Goal: Transaction & Acquisition: Purchase product/service

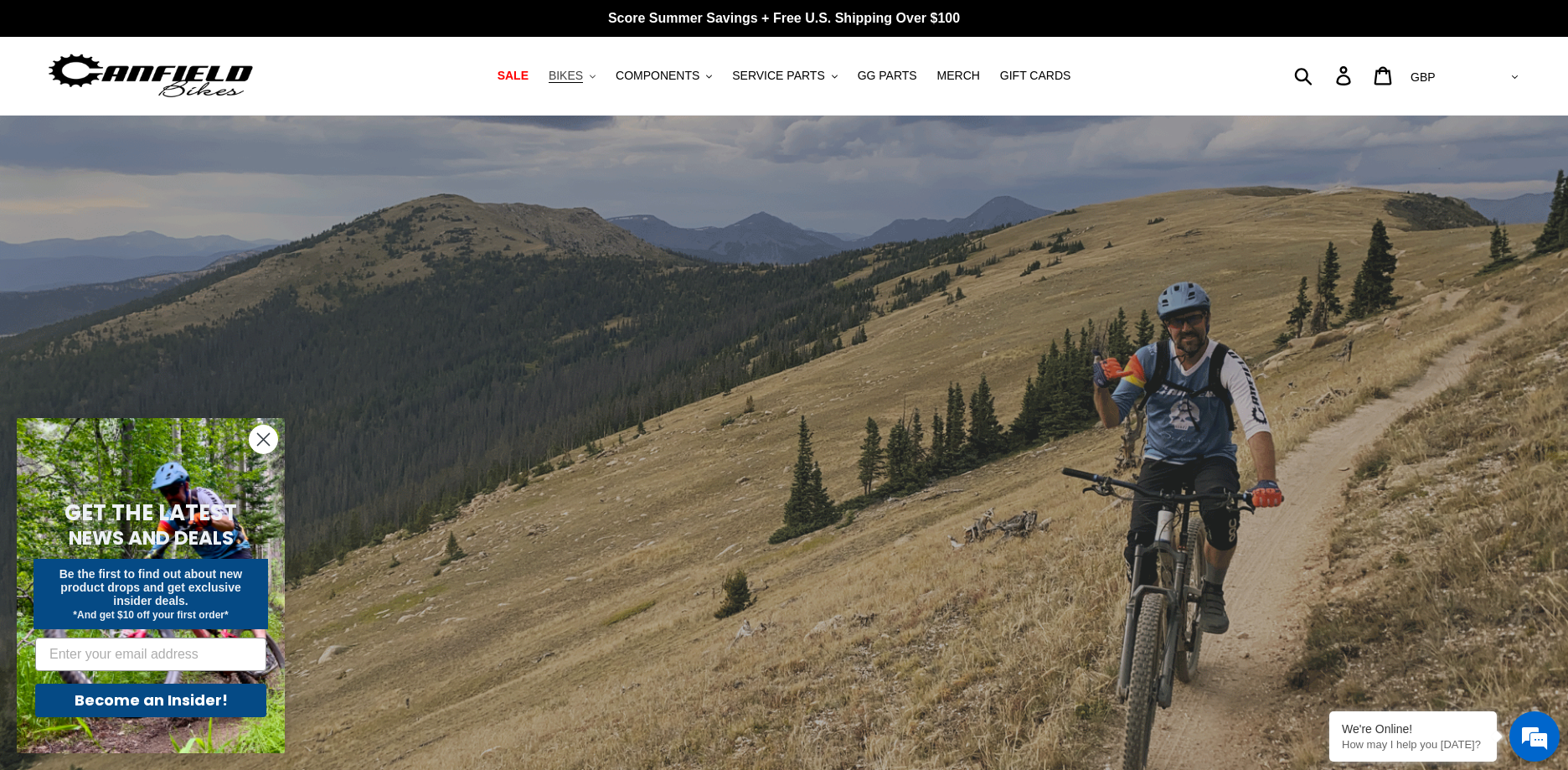
click at [563, 72] on span "BIKES" at bounding box center [565, 75] width 35 height 14
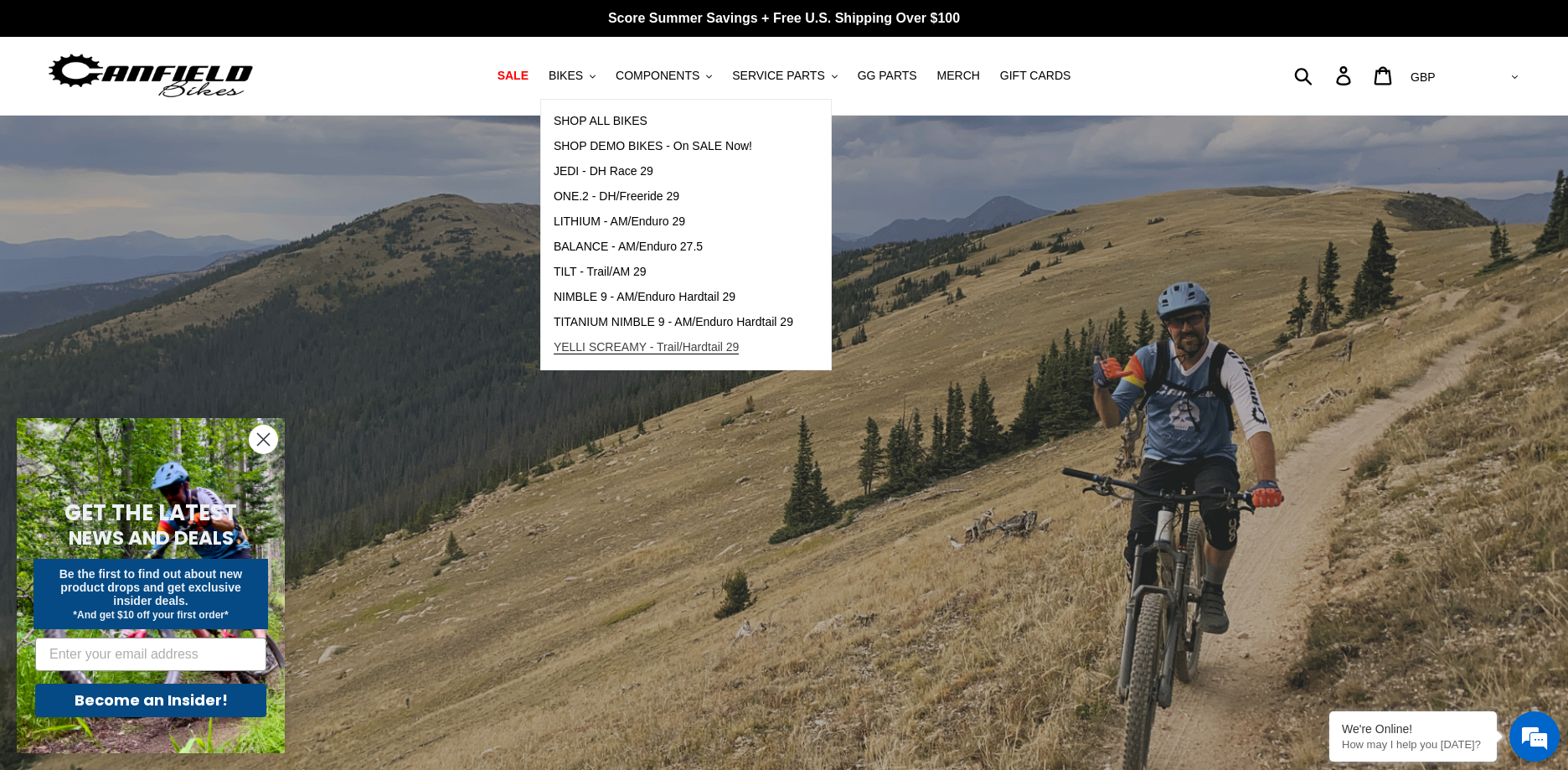
click at [713, 343] on span "YELLI SCREAMY - Trail/Hardtail 29" at bounding box center [647, 347] width 186 height 14
click at [655, 295] on span "NIMBLE 9 - AM/Enduro Hardtail 29" at bounding box center [644, 296] width 181 height 14
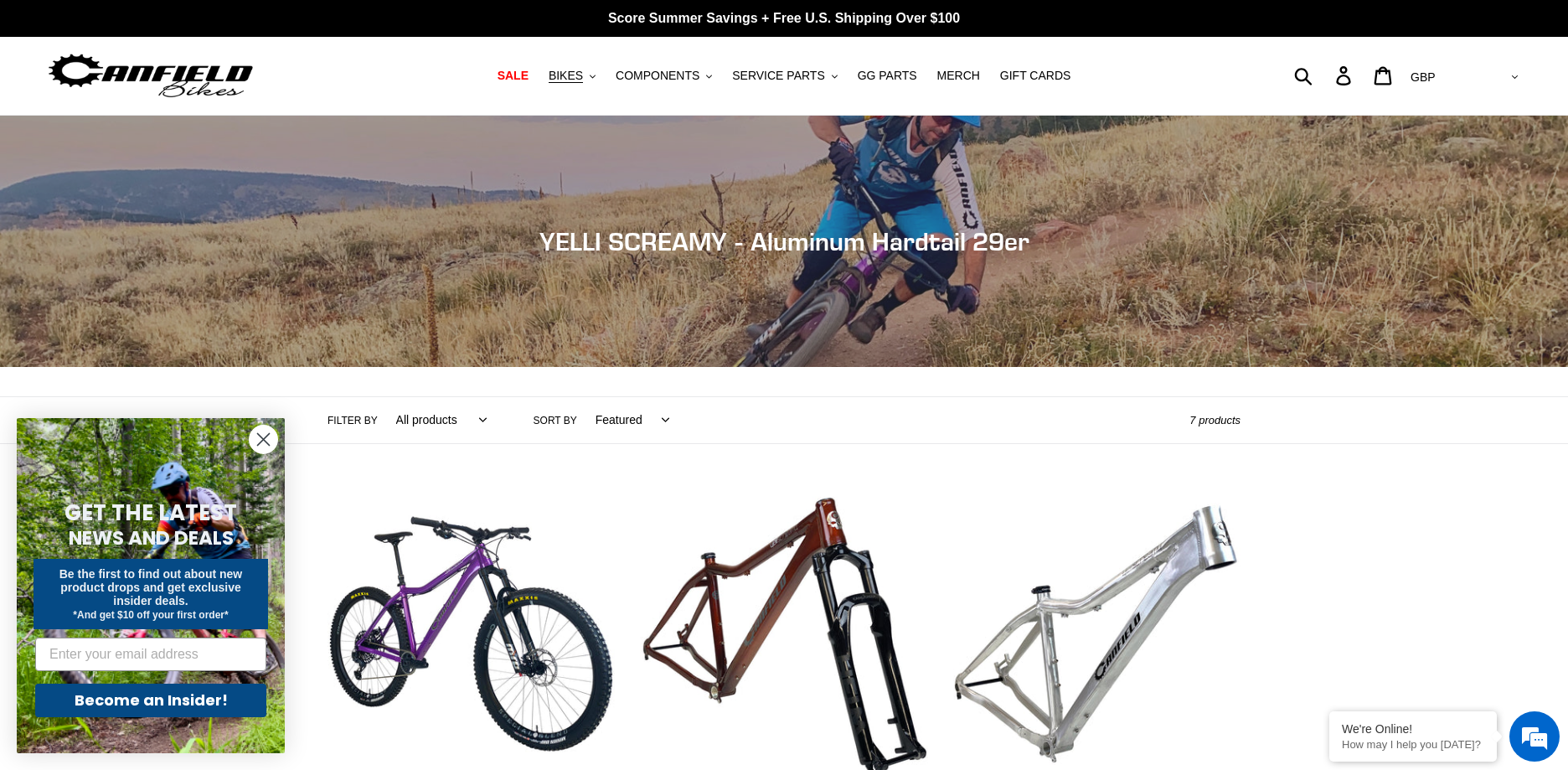
click at [264, 438] on icon "Close dialog" at bounding box center [263, 439] width 11 height 11
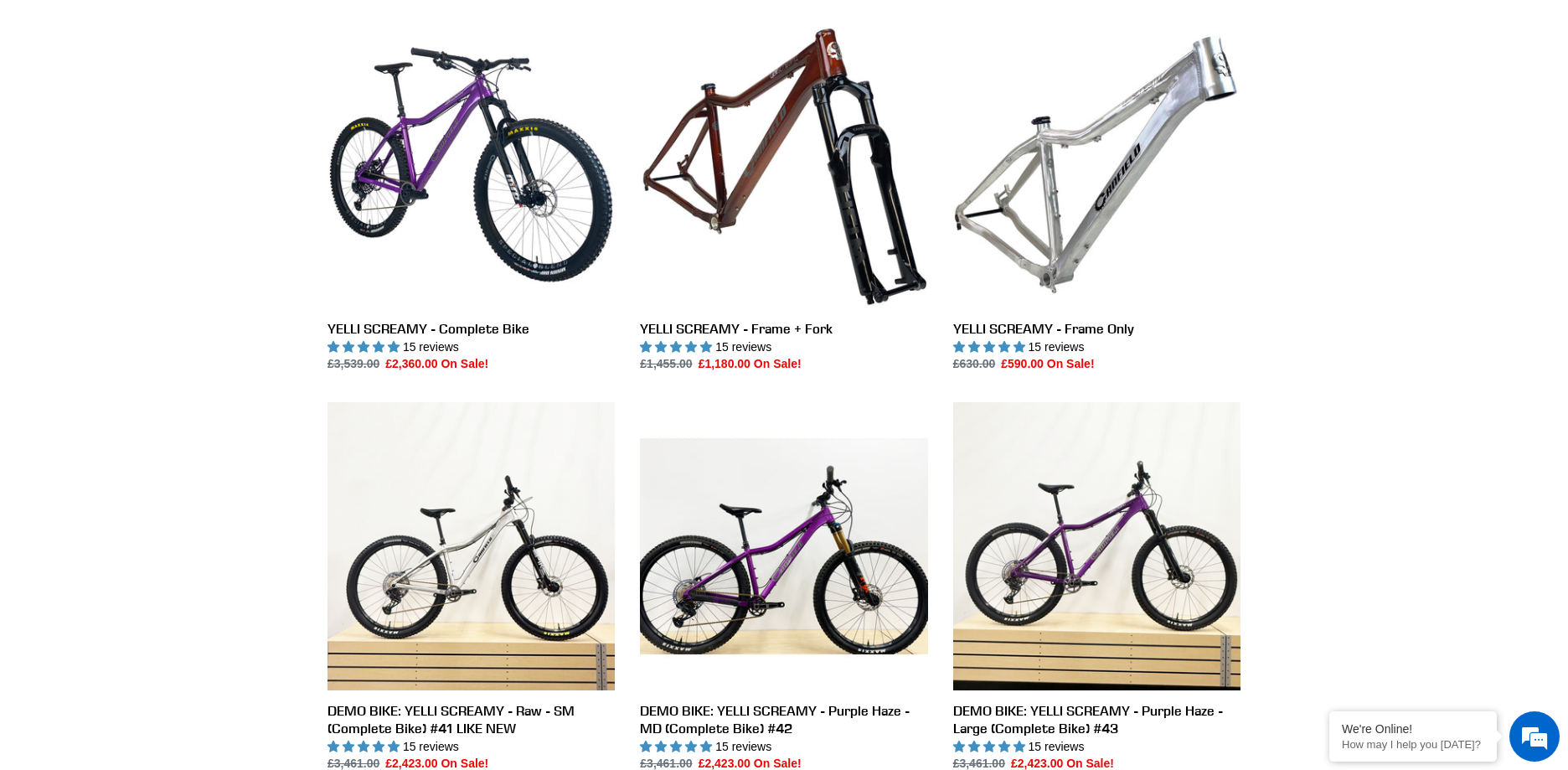
scroll to position [399, 0]
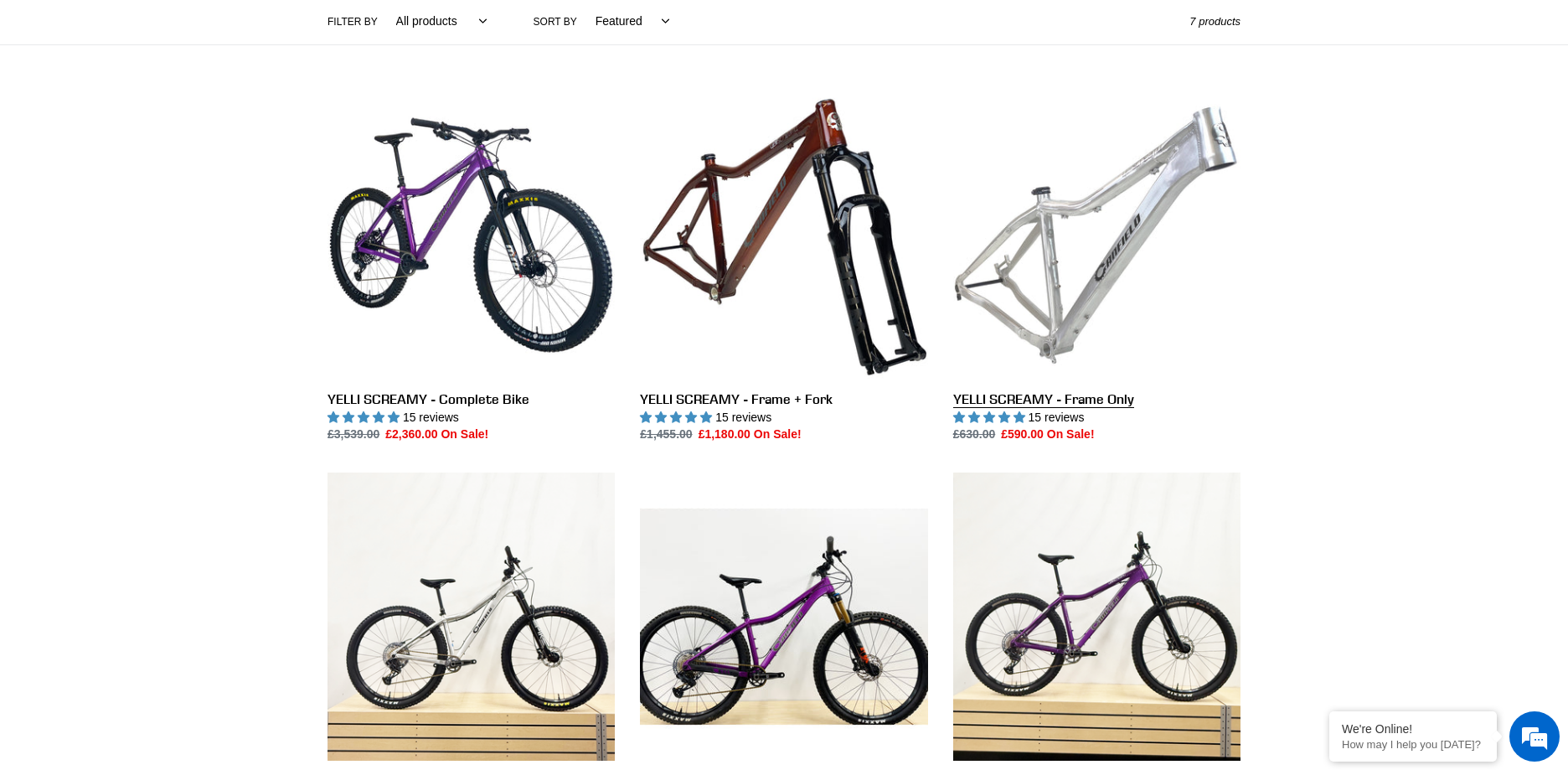
click at [1053, 264] on link "YELLI SCREAMY - Frame Only" at bounding box center [1097, 267] width 288 height 353
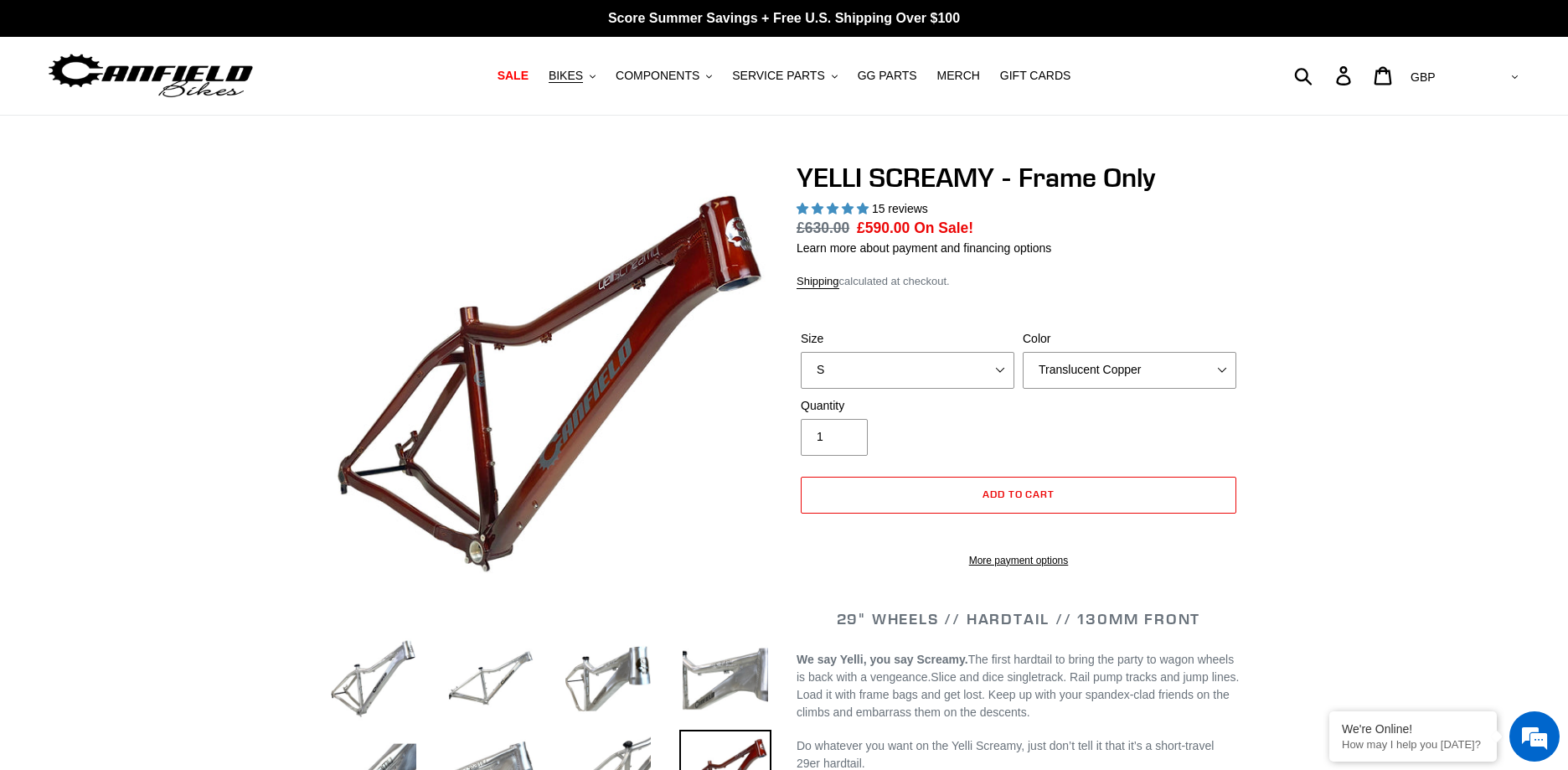
select select "highest-rating"
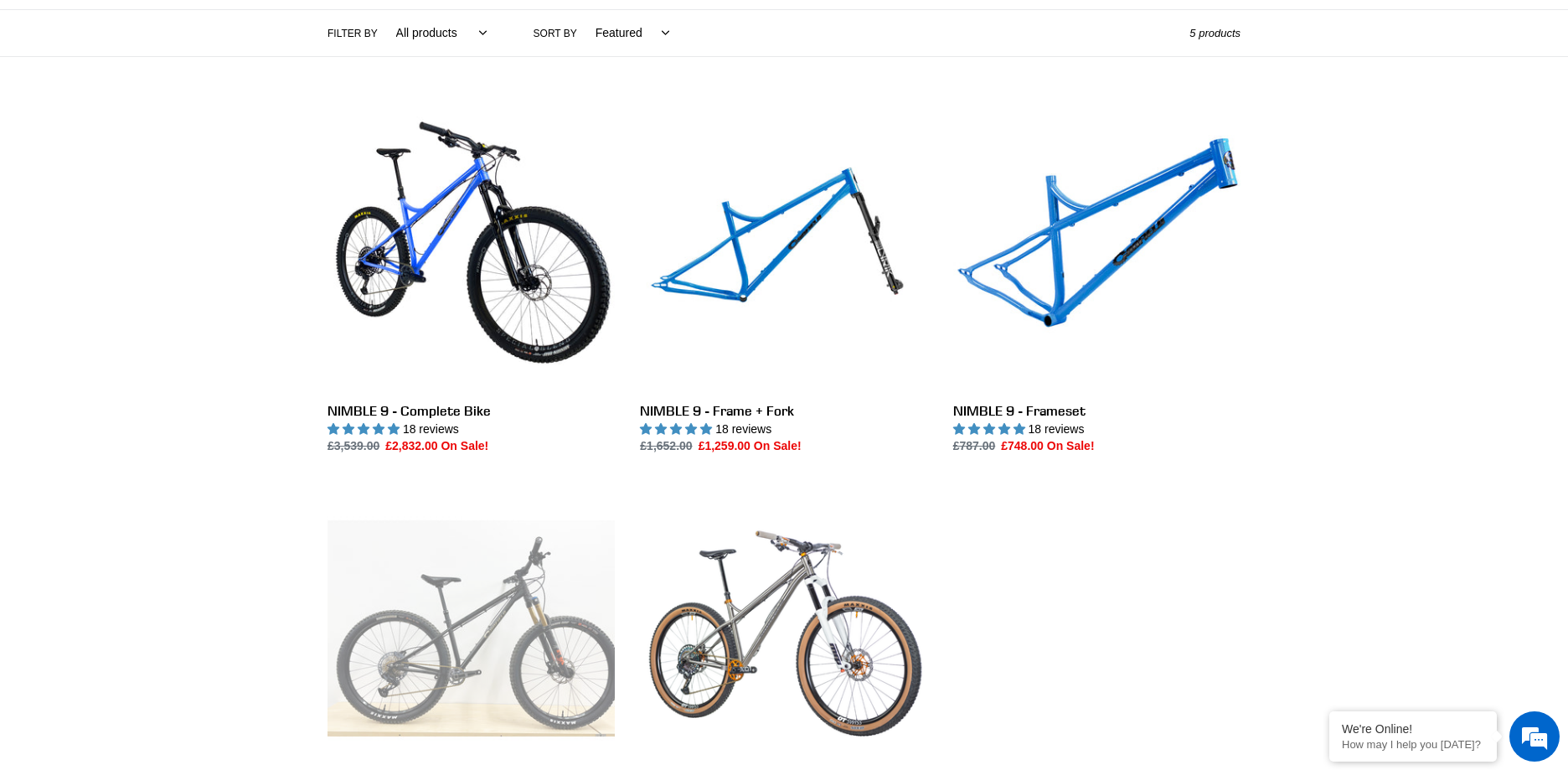
scroll to position [508, 0]
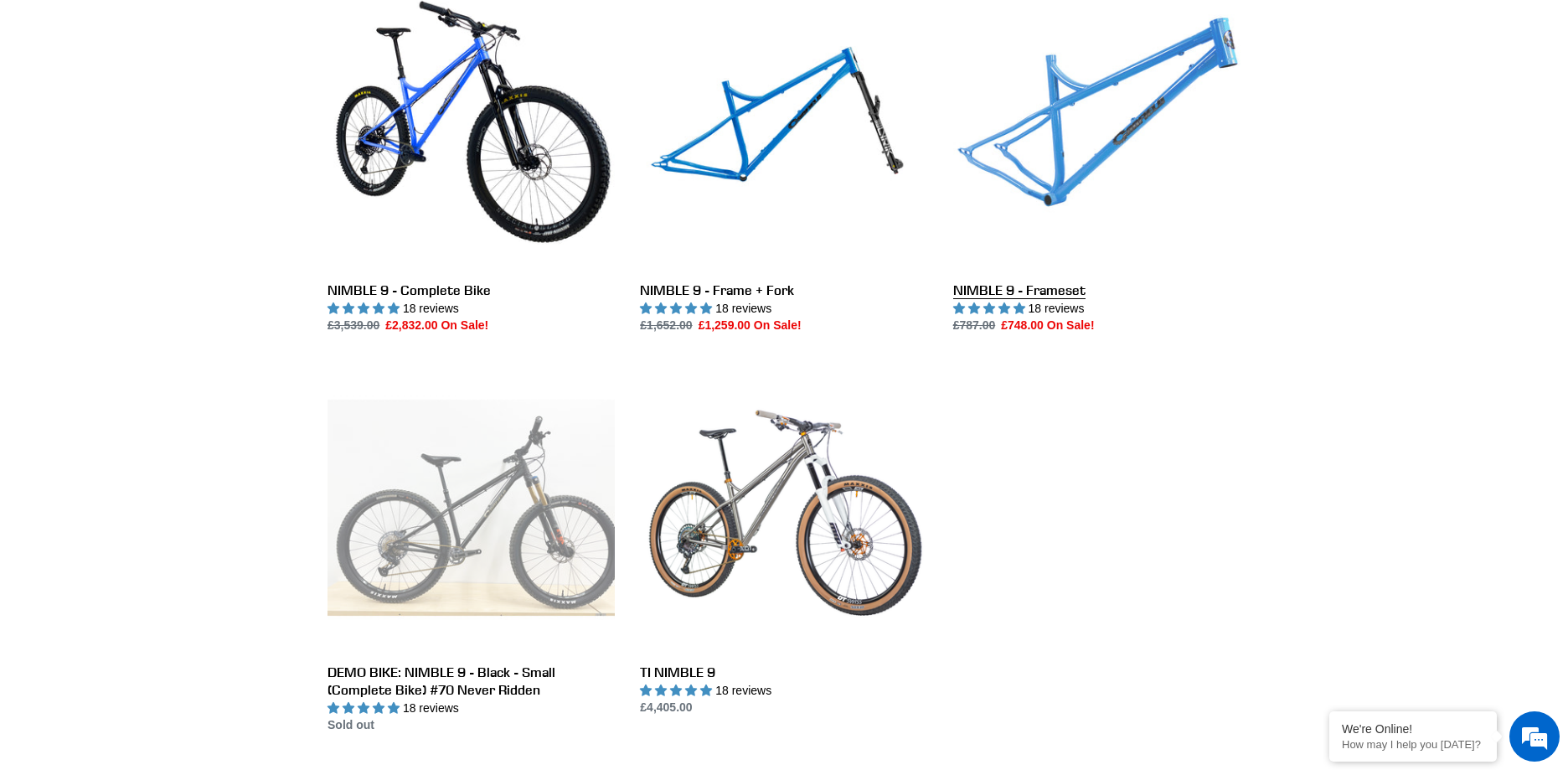
click at [1053, 291] on link "NIMBLE 9 - Frameset" at bounding box center [1097, 158] width 288 height 353
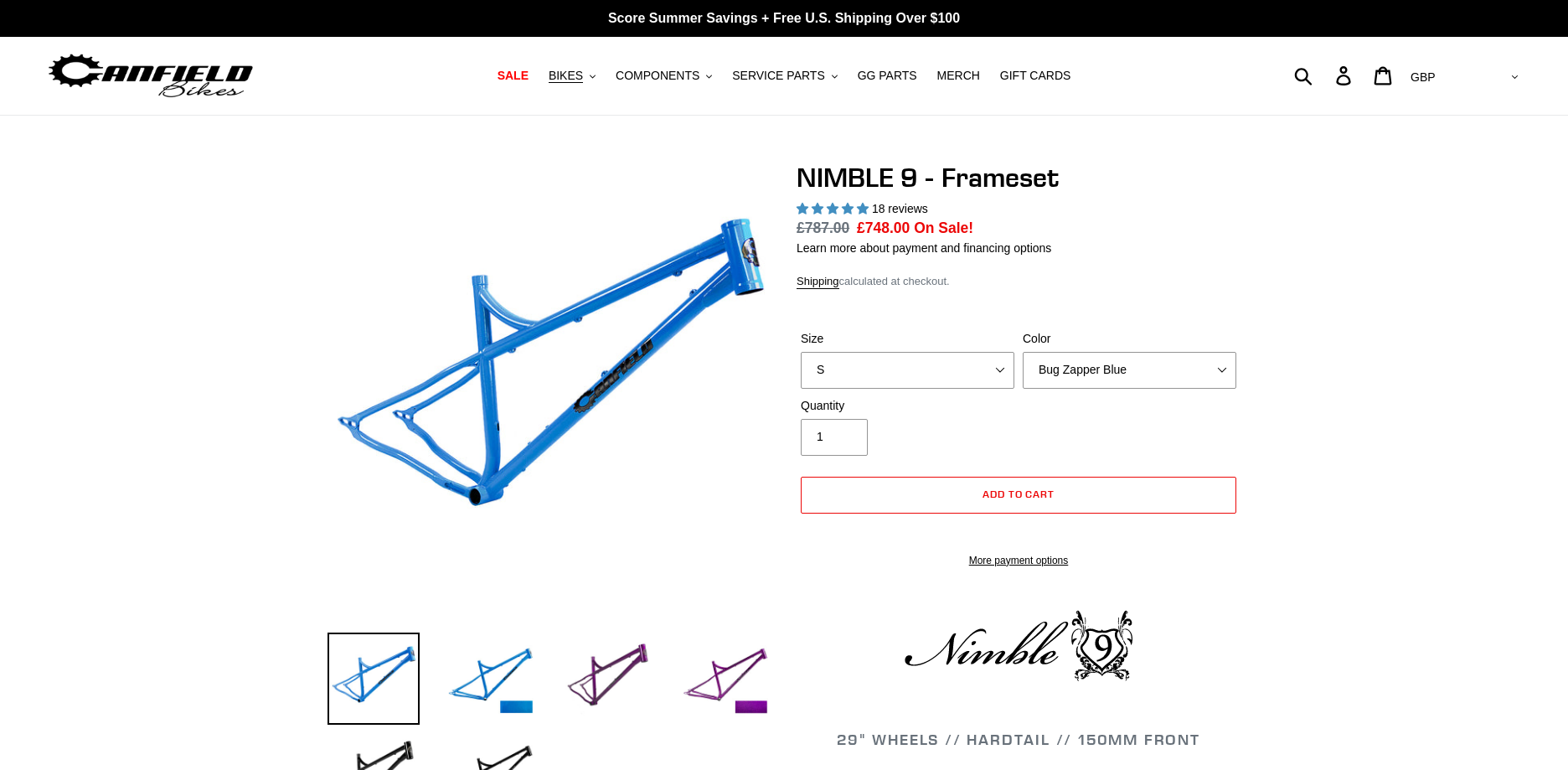
select select "highest-rating"
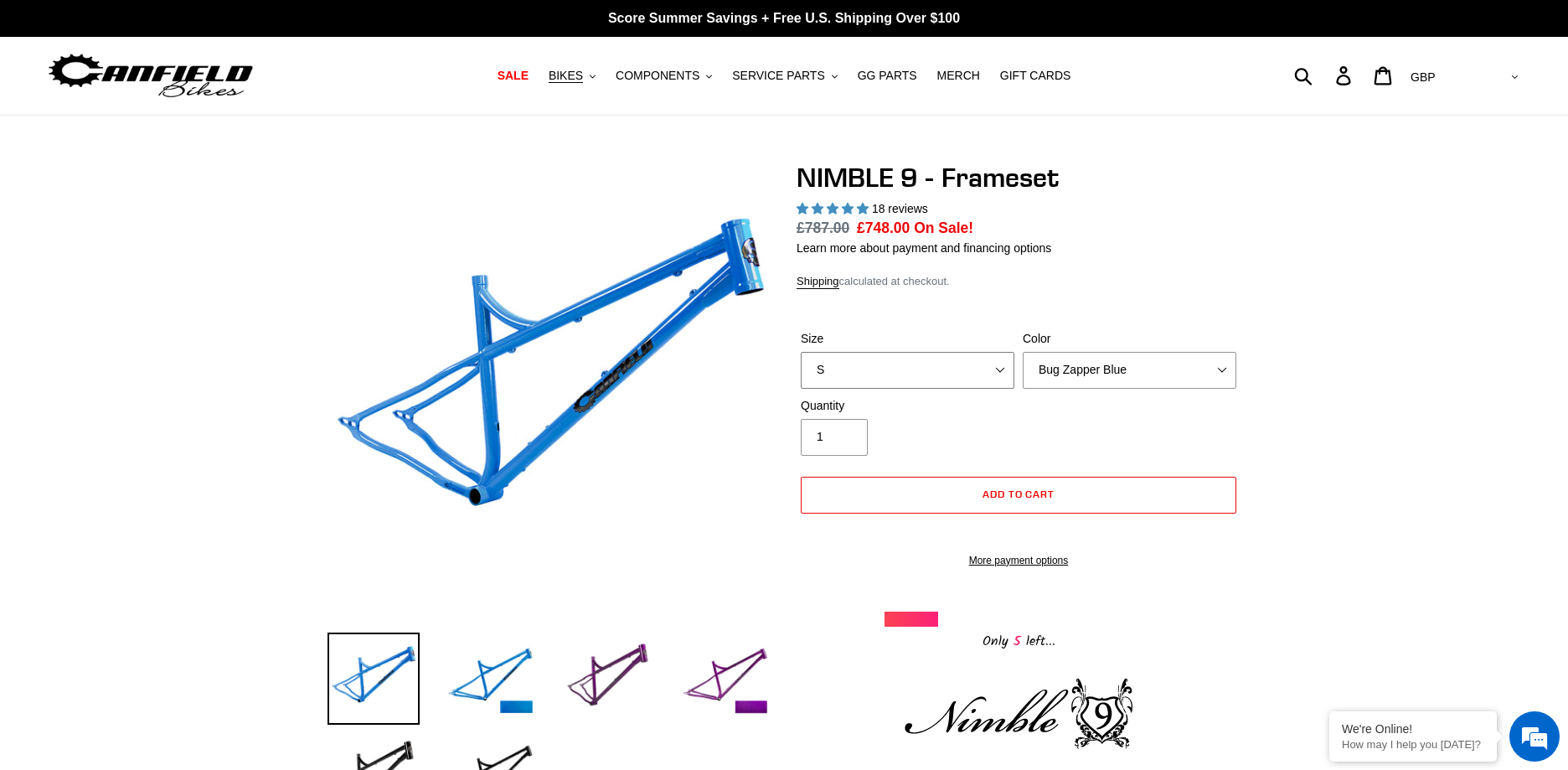
select select "L"
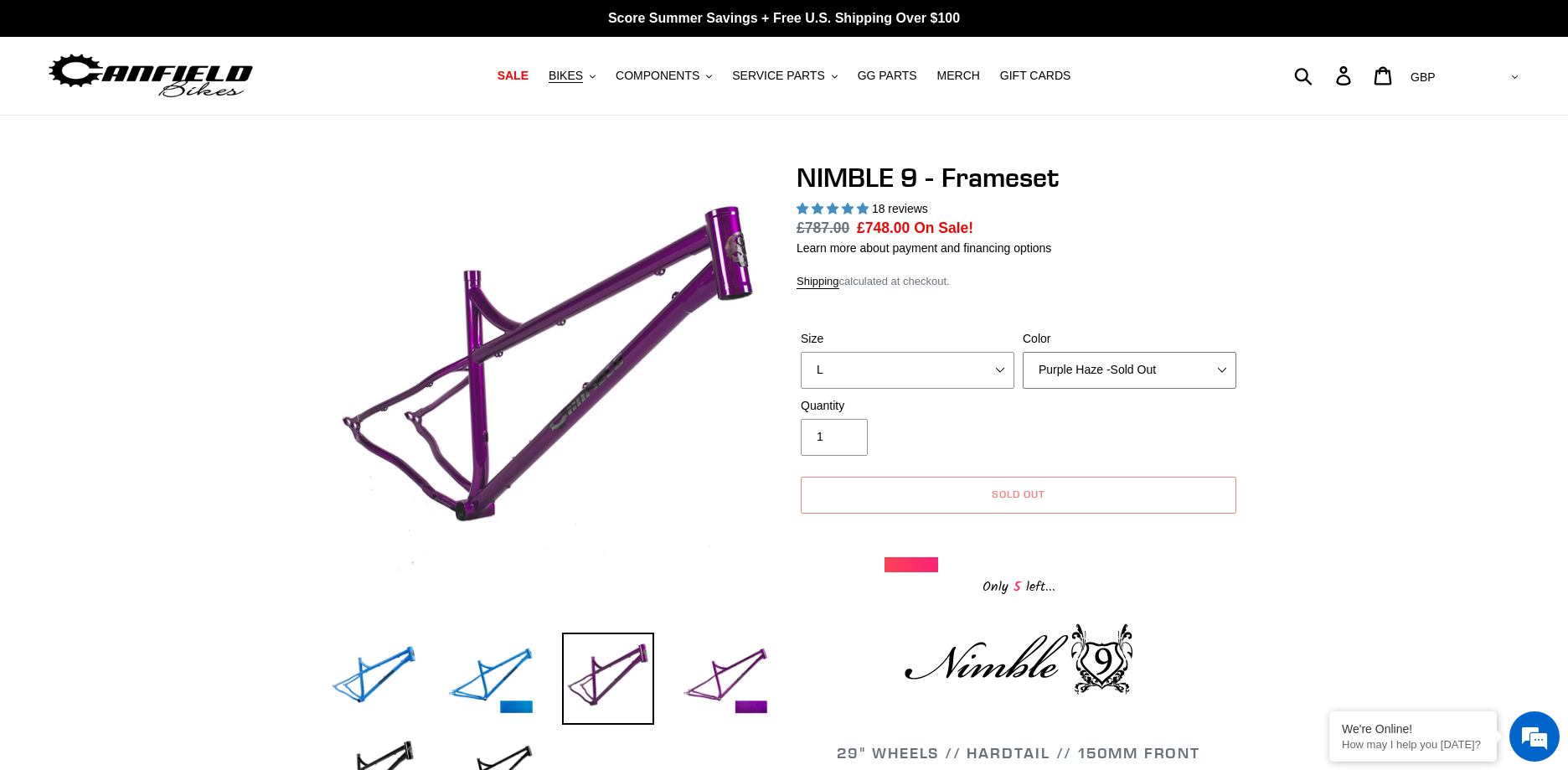
select select "Galaxy Black"
